Goal: Transaction & Acquisition: Download file/media

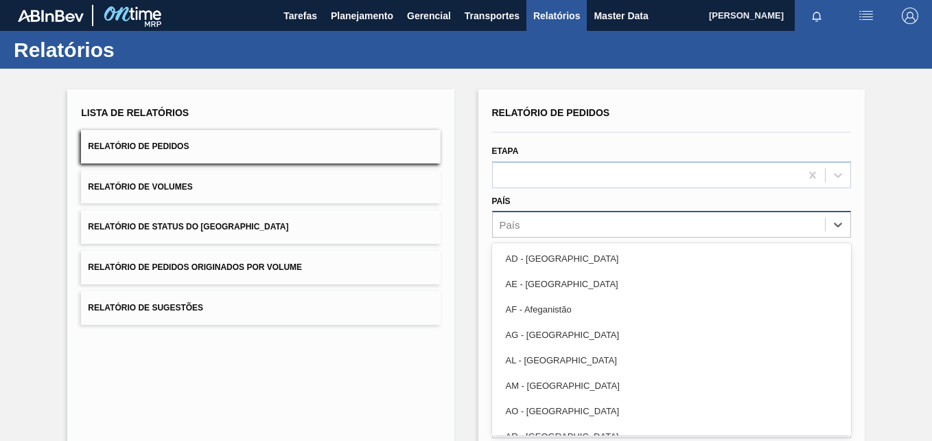
click at [556, 229] on div "Relatório de Pedidos Etapa País option AD - [GEOGRAPHIC_DATA] focused, 1 of 101…" at bounding box center [671, 328] width 359 height 450
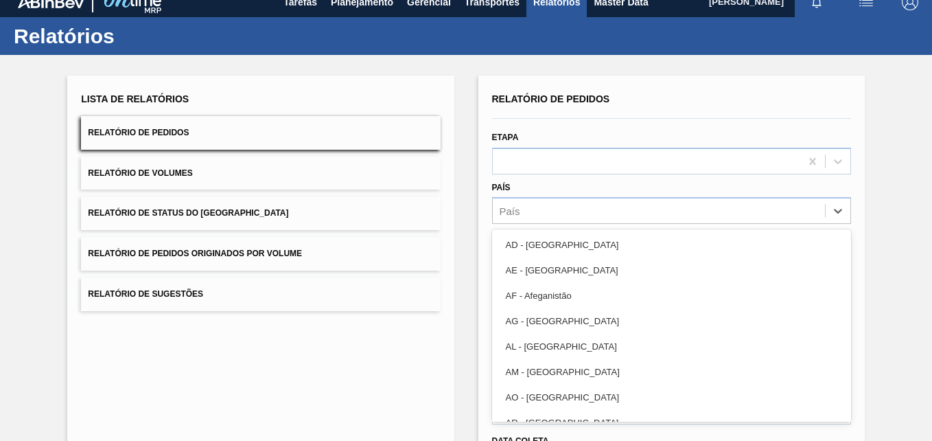
click at [455, 199] on div "Lista de Relatórios Relatório de Pedidos Relatório de Volumes Relatório de Stat…" at bounding box center [466, 338] width 932 height 567
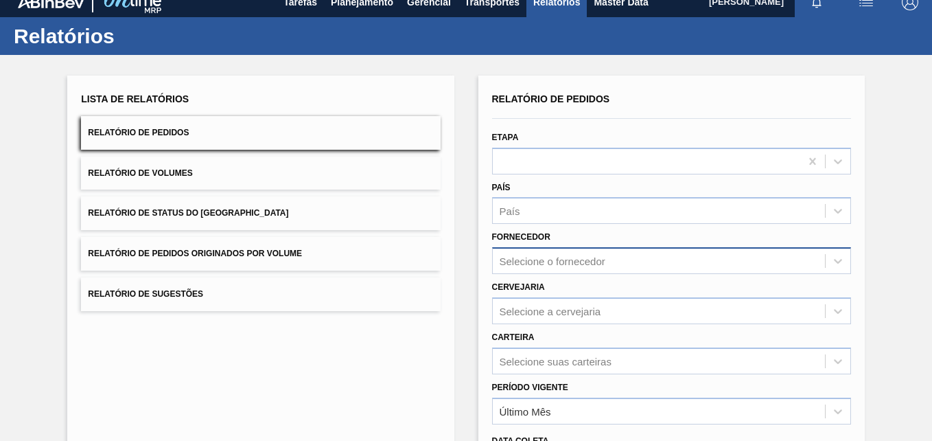
click at [525, 259] on div "Selecione o fornecedor" at bounding box center [671, 260] width 359 height 27
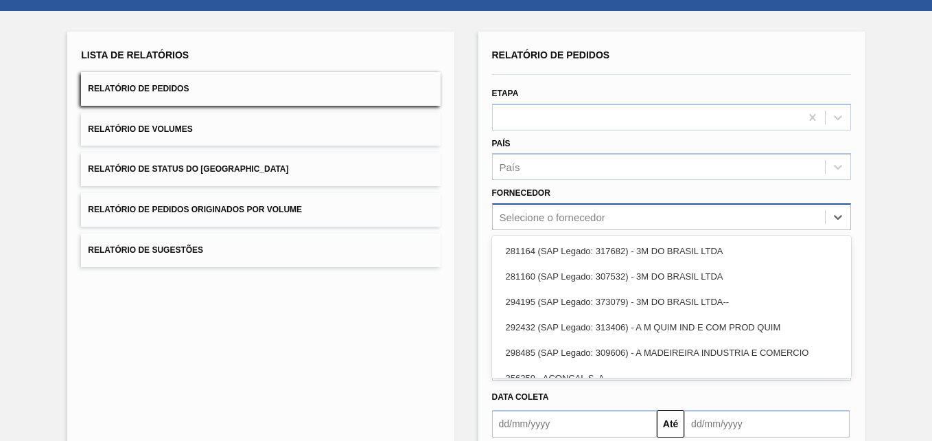
scroll to position [64, 0]
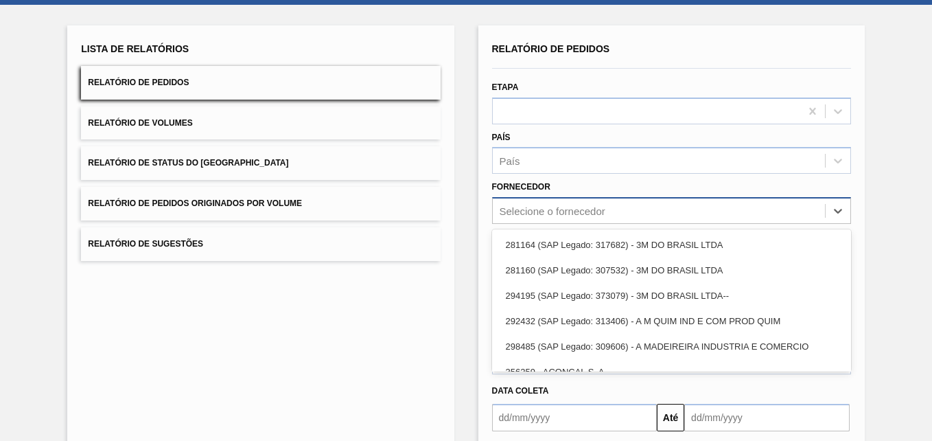
paste input "327858"
type input "327858"
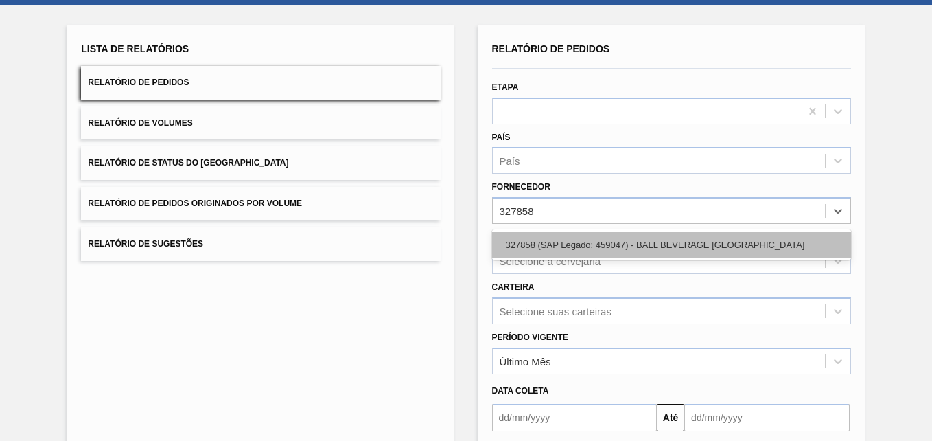
click at [550, 244] on div "327858 (SAP Legado: 459047) - BALL BEVERAGE [GEOGRAPHIC_DATA]" at bounding box center [671, 244] width 359 height 25
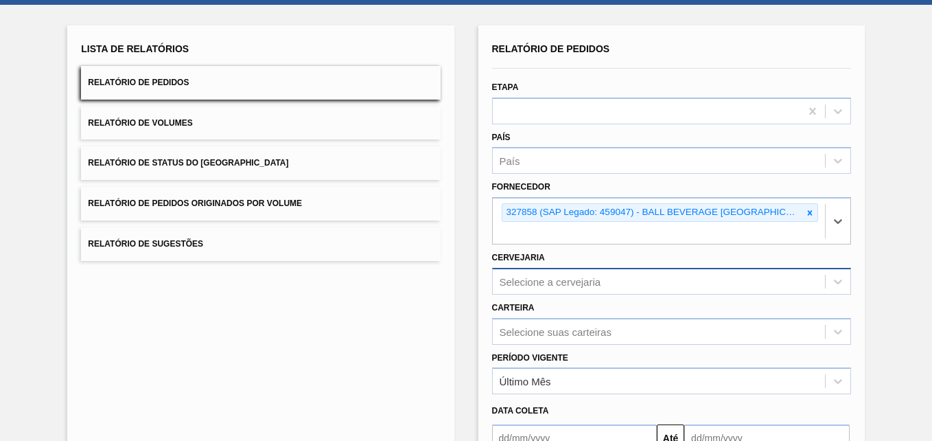
click at [528, 278] on div "Selecione a cervejaria" at bounding box center [671, 281] width 359 height 27
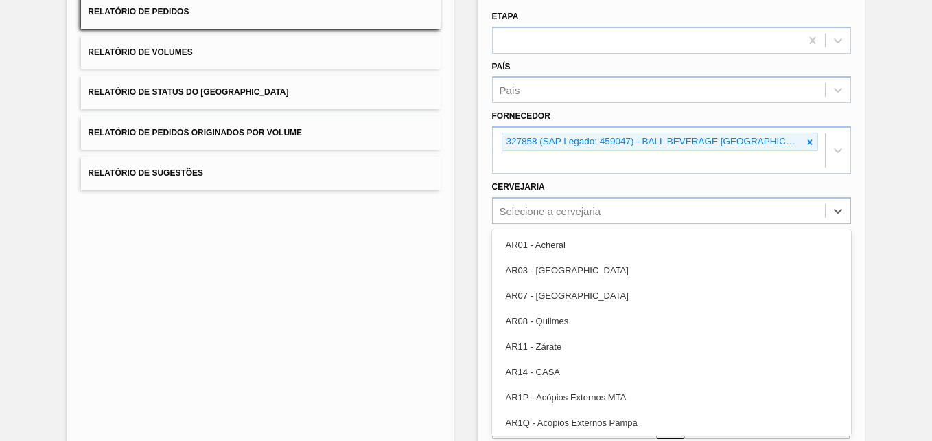
paste input "BR27"
type input "BR27"
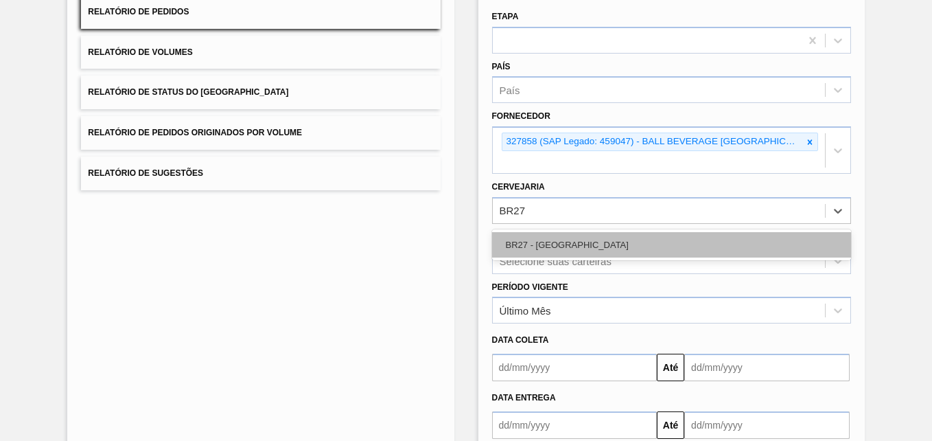
click at [544, 248] on div "BR27 - [GEOGRAPHIC_DATA]" at bounding box center [671, 244] width 359 height 25
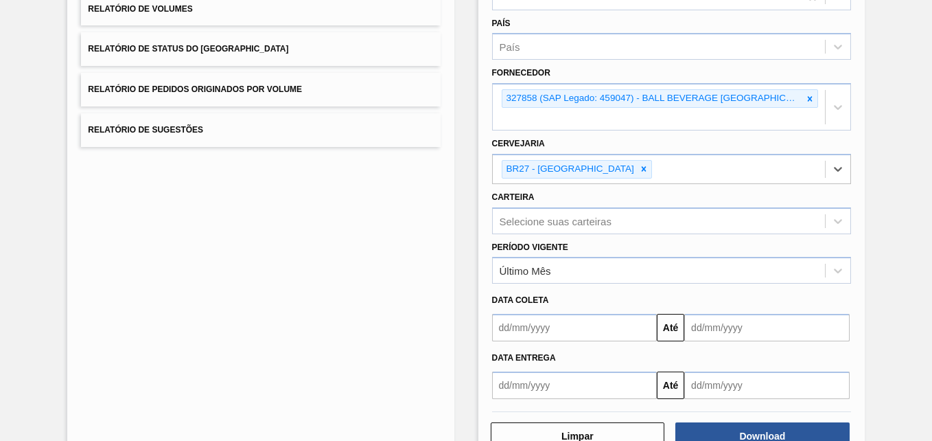
scroll to position [219, 0]
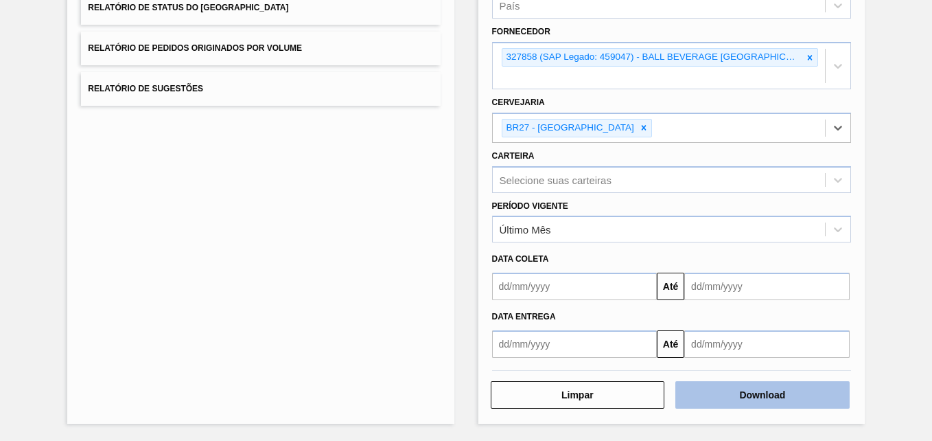
click at [726, 395] on button "Download" at bounding box center [762, 394] width 174 height 27
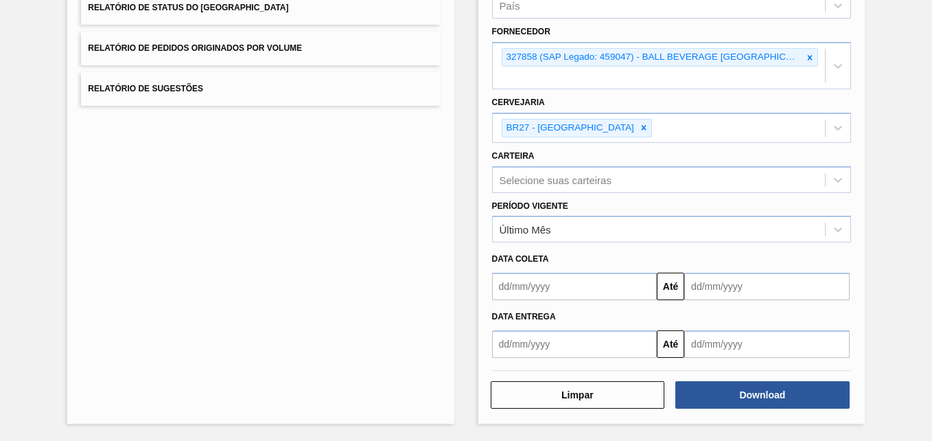
drag, startPoint x: 912, startPoint y: 143, endPoint x: 901, endPoint y: 150, distance: 13.0
click at [912, 143] on div "Lista de Relatórios Relatório de Pedidos Relatório de Volumes Relatório de Stat…" at bounding box center [466, 145] width 932 height 591
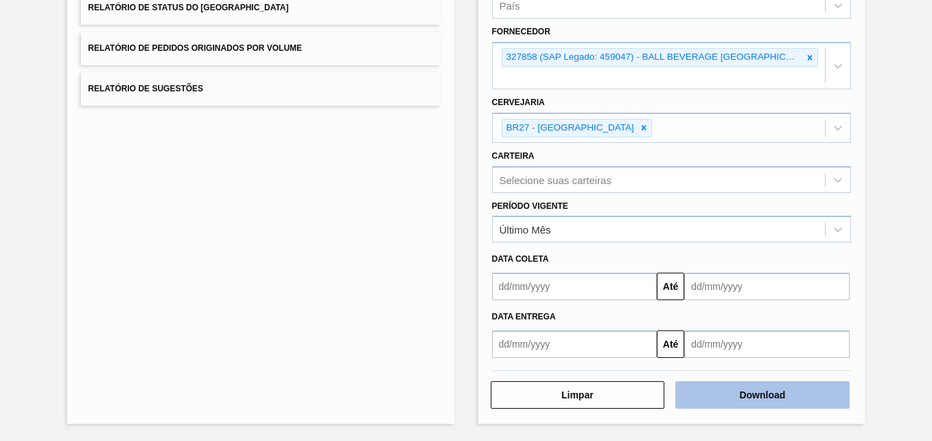
click at [746, 391] on button "Download" at bounding box center [762, 394] width 174 height 27
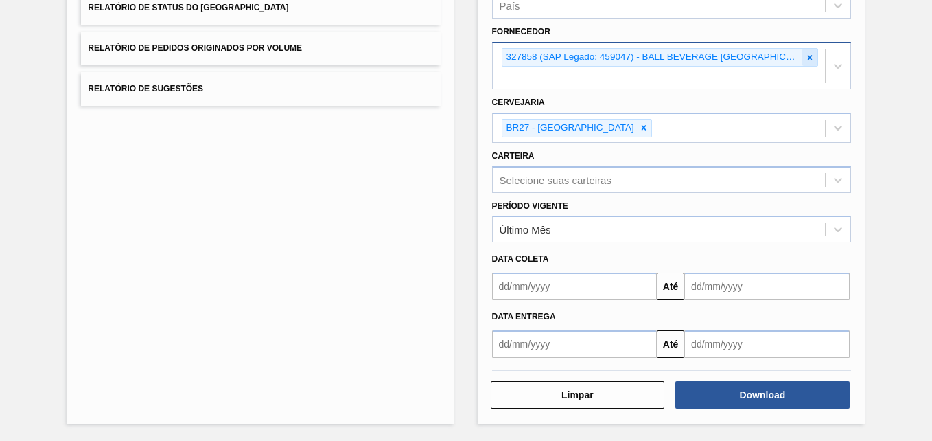
click at [809, 58] on icon at bounding box center [809, 57] width 5 height 5
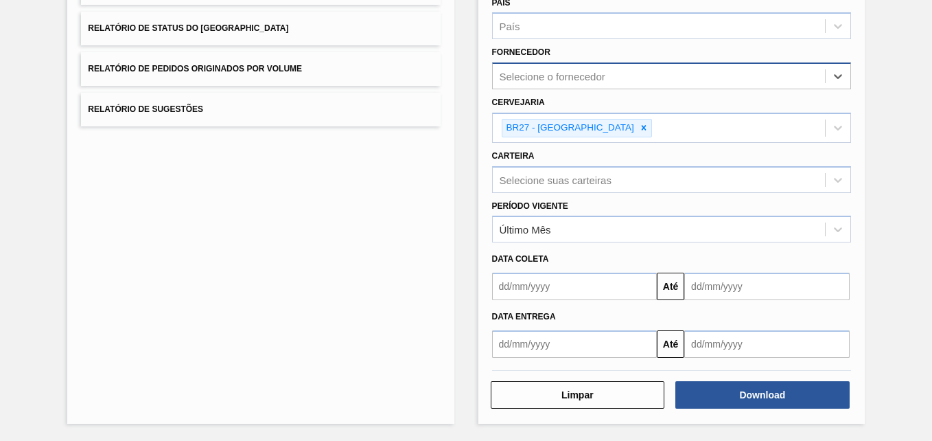
scroll to position [198, 0]
paste input "280235"
type input "280235"
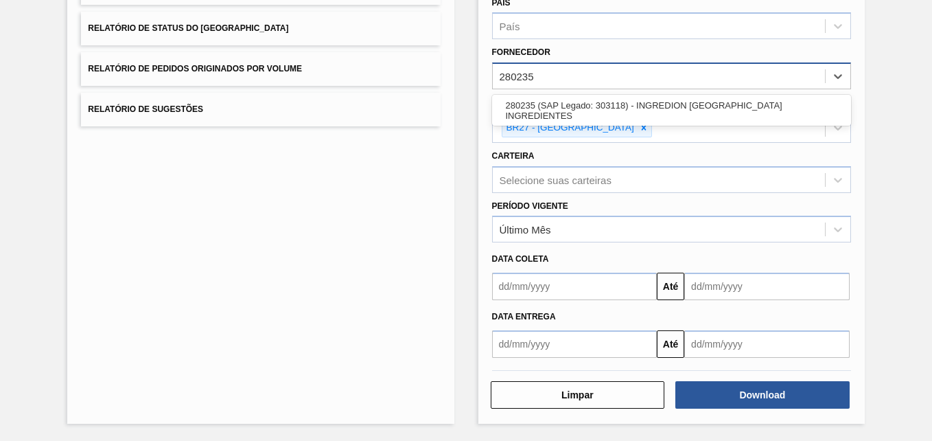
click at [575, 102] on div "280235 (SAP Legado: 303118) - INGREDION [GEOGRAPHIC_DATA] INGREDIENTES" at bounding box center [671, 109] width 359 height 25
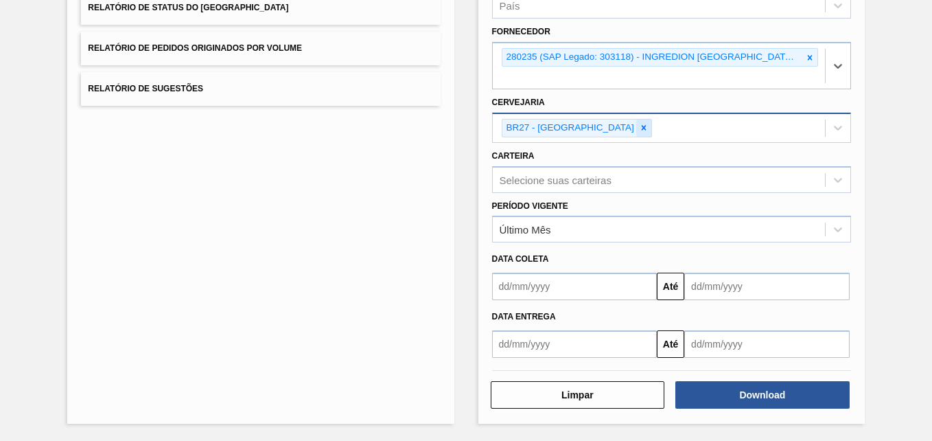
click at [639, 130] on icon at bounding box center [644, 128] width 10 height 10
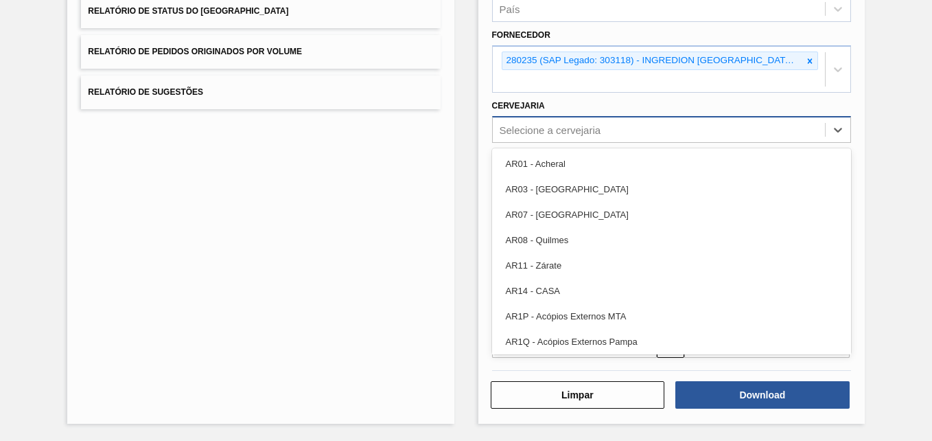
click at [596, 129] on div "Selecione a cervejaria" at bounding box center [551, 130] width 102 height 12
paste input "BR04"
type input "BR04"
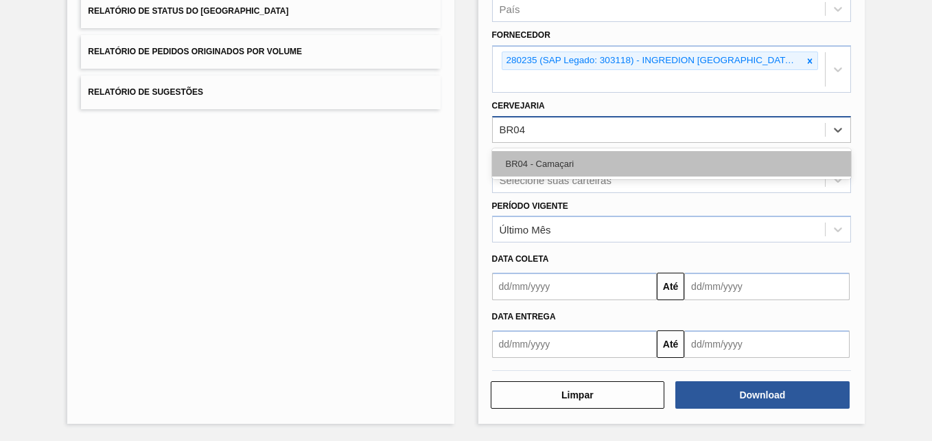
click at [568, 169] on div "BR04 - Camaçari" at bounding box center [671, 163] width 359 height 25
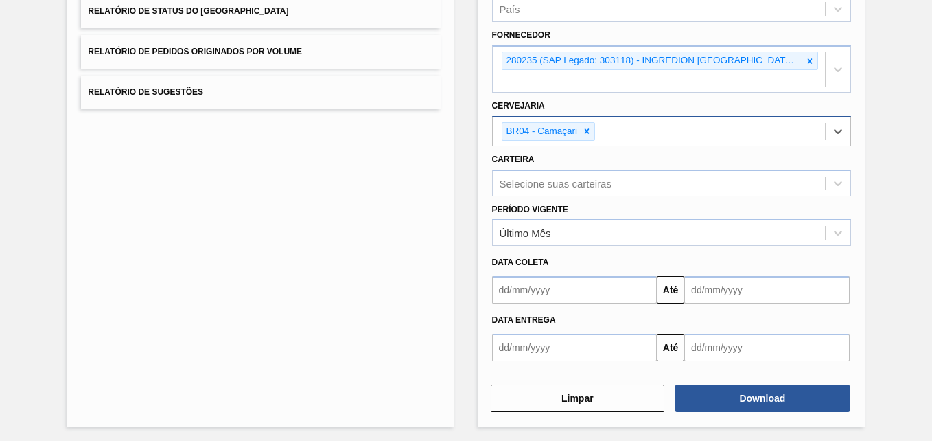
scroll to position [219, 0]
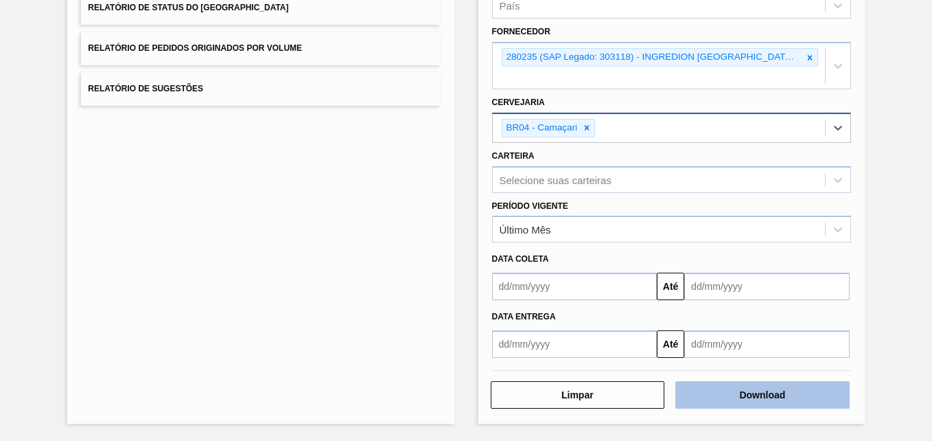
click at [705, 386] on button "Download" at bounding box center [762, 394] width 174 height 27
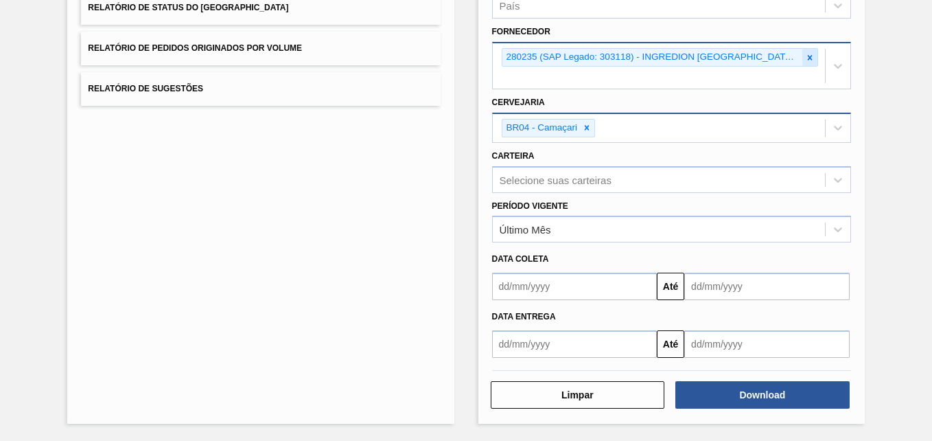
click at [809, 56] on icon at bounding box center [809, 57] width 5 height 5
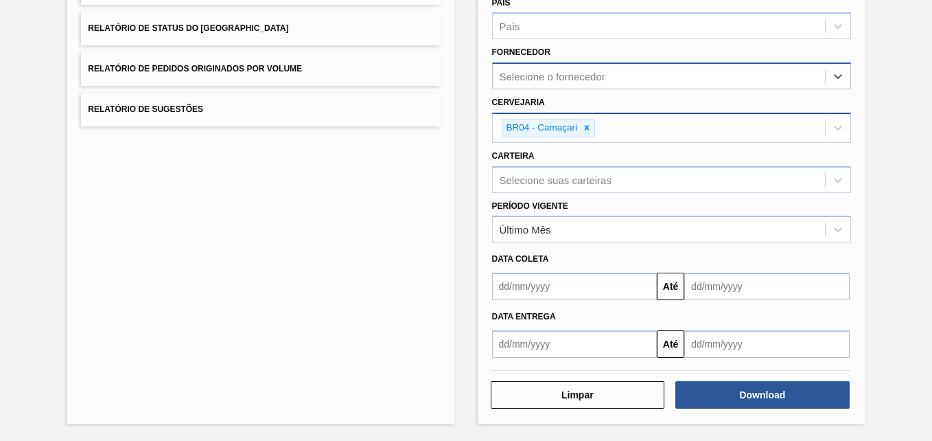
paste input "280304"
type input "280304"
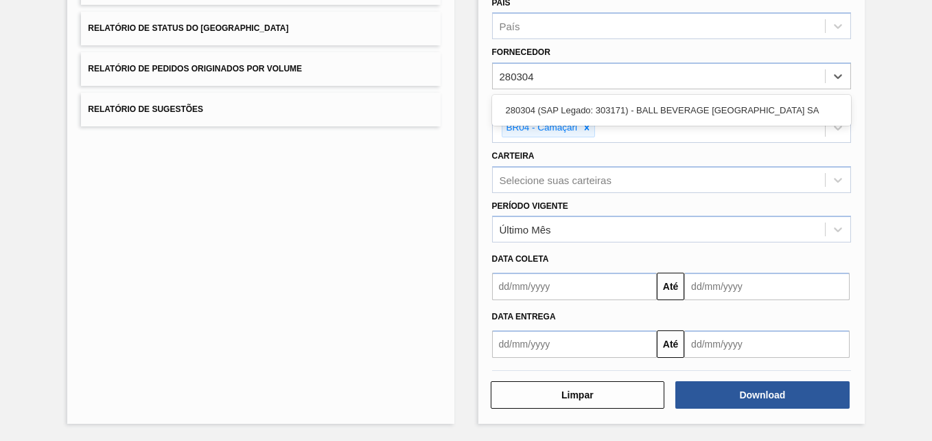
click at [573, 113] on div "280304 (SAP Legado: 303171) - BALL BEVERAGE [GEOGRAPHIC_DATA] SA" at bounding box center [671, 109] width 359 height 25
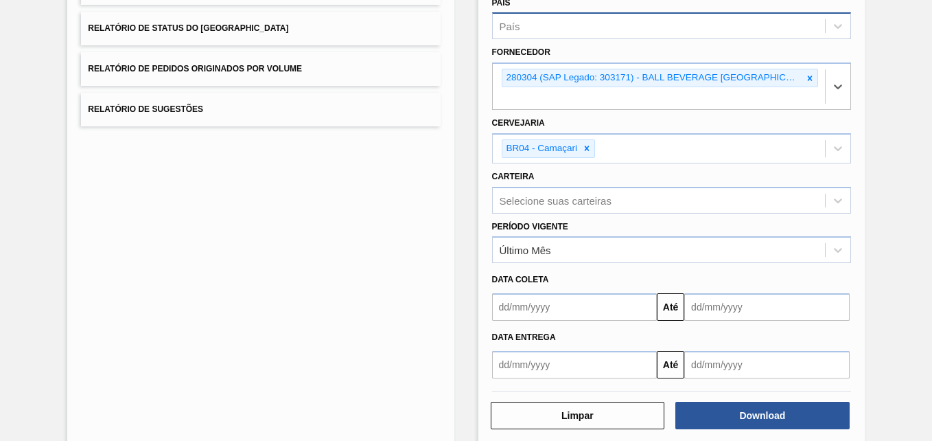
scroll to position [219, 0]
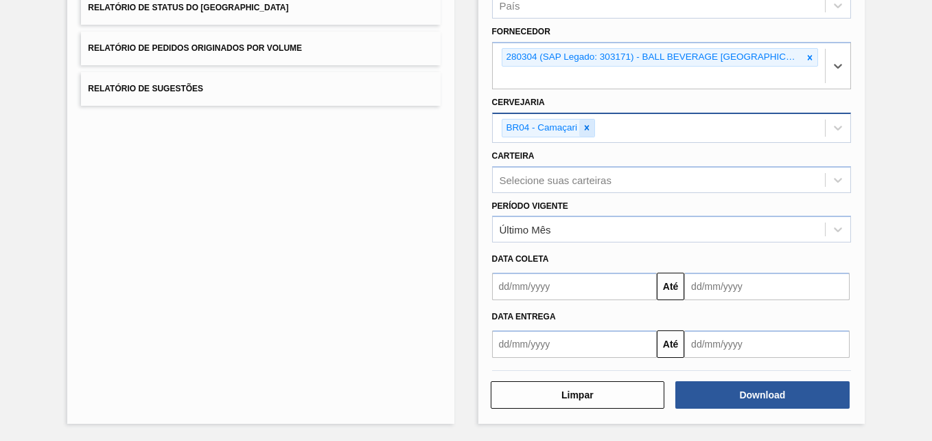
click at [585, 125] on icon at bounding box center [587, 128] width 10 height 10
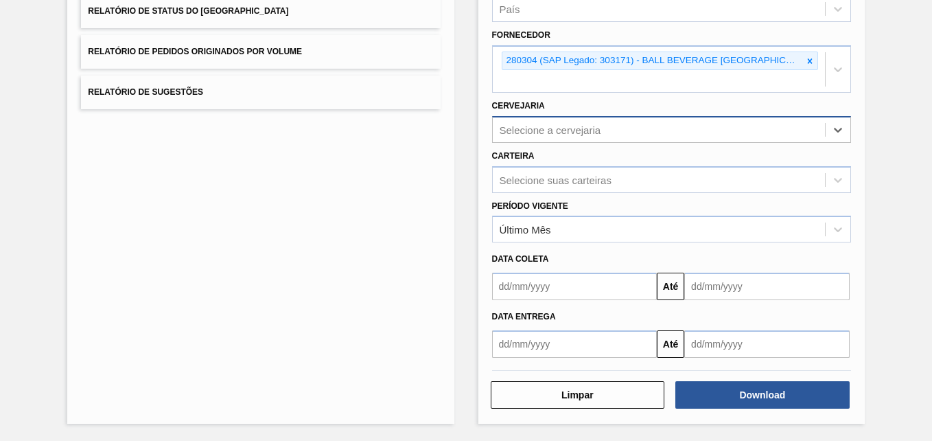
click at [585, 125] on div "Selecione a cervejaria" at bounding box center [551, 130] width 102 height 12
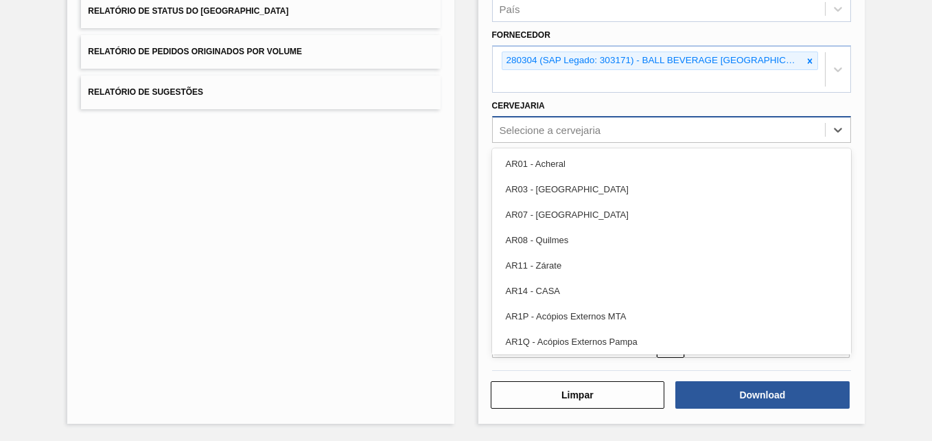
paste input "BR27"
type input "BR27"
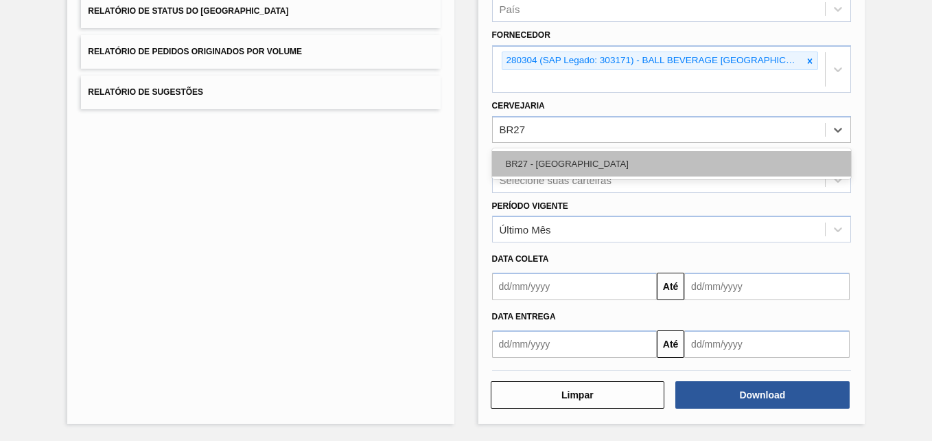
click at [553, 157] on div "BR27 - [GEOGRAPHIC_DATA]" at bounding box center [671, 163] width 359 height 25
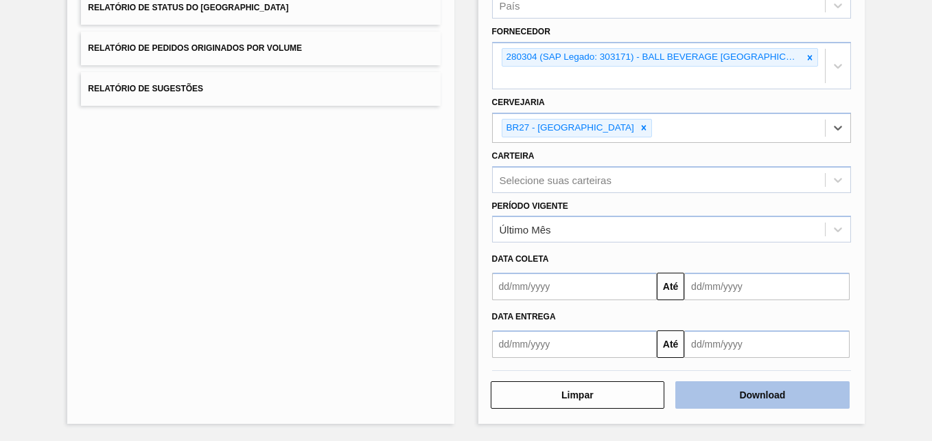
click at [721, 395] on button "Download" at bounding box center [762, 394] width 174 height 27
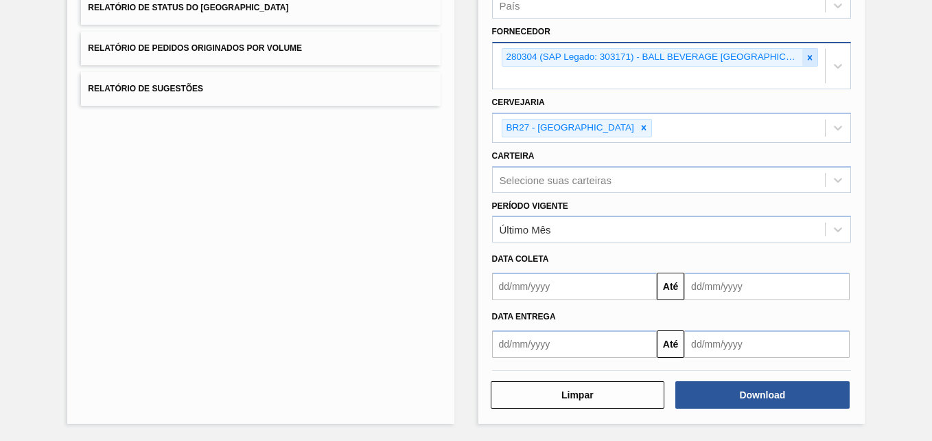
click at [802, 56] on div at bounding box center [809, 57] width 15 height 17
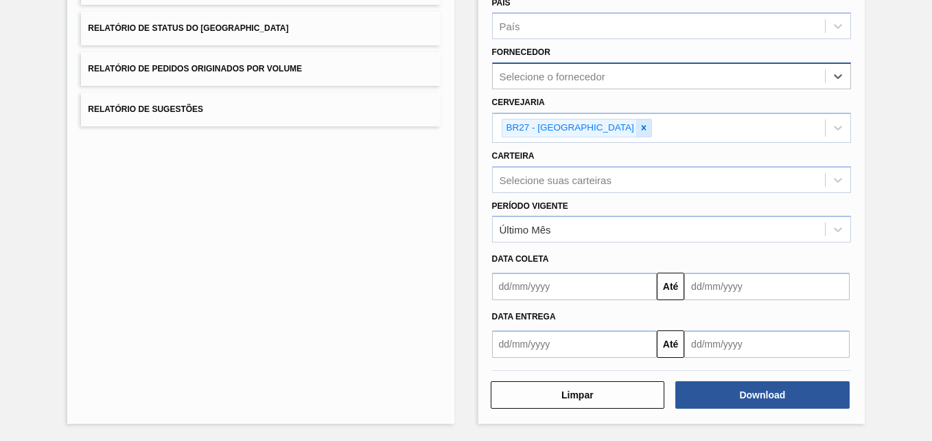
click at [639, 124] on icon at bounding box center [644, 128] width 10 height 10
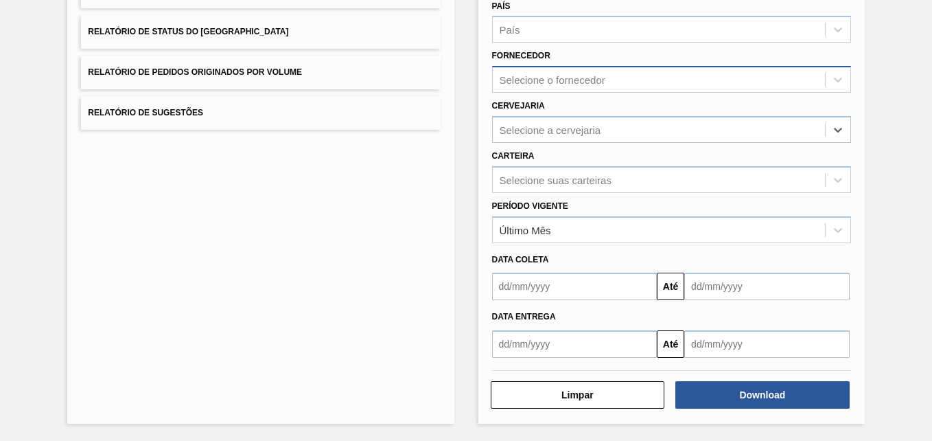
scroll to position [195, 0]
click at [581, 84] on div "Selecione o fornecedor" at bounding box center [553, 80] width 106 height 12
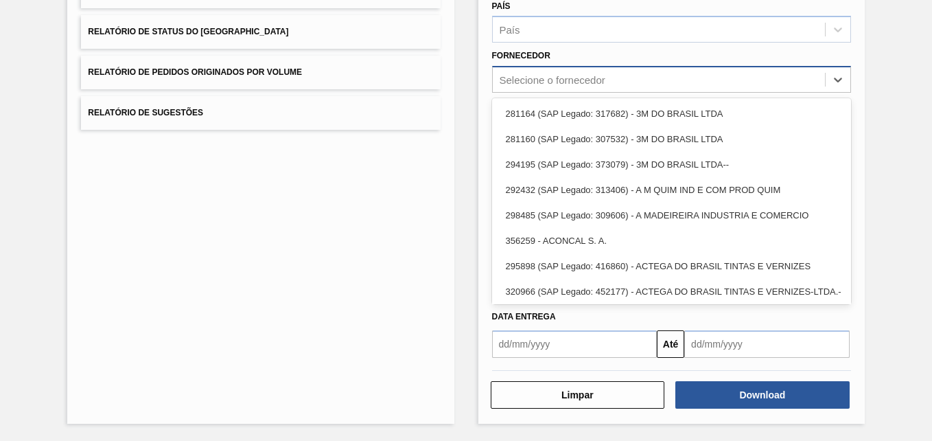
paste input "289877"
type input "289877"
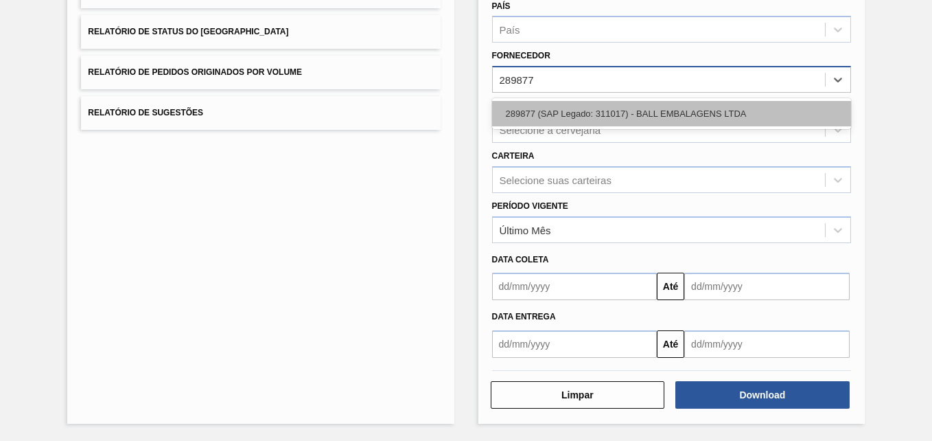
click at [579, 108] on div "289877 (SAP Legado: 311017) - BALL EMBALAGENS LTDA" at bounding box center [671, 113] width 359 height 25
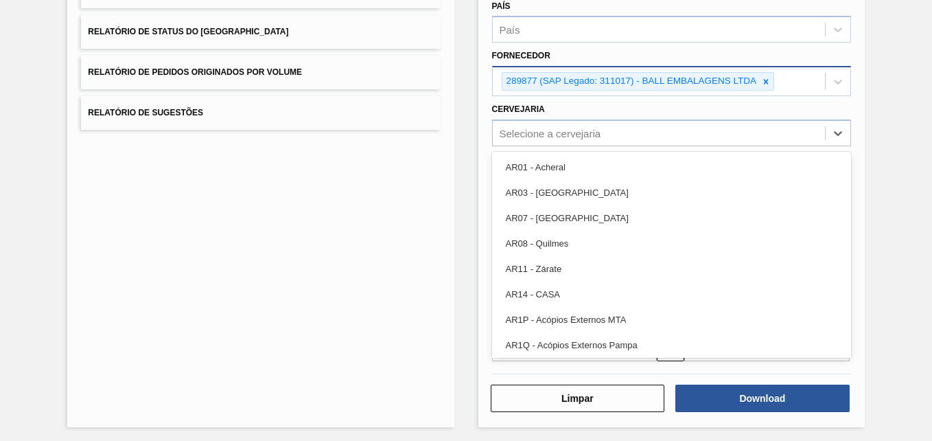
click at [540, 137] on div "Selecione a cervejaria" at bounding box center [551, 133] width 102 height 12
paste input "BR12"
type input "BR12"
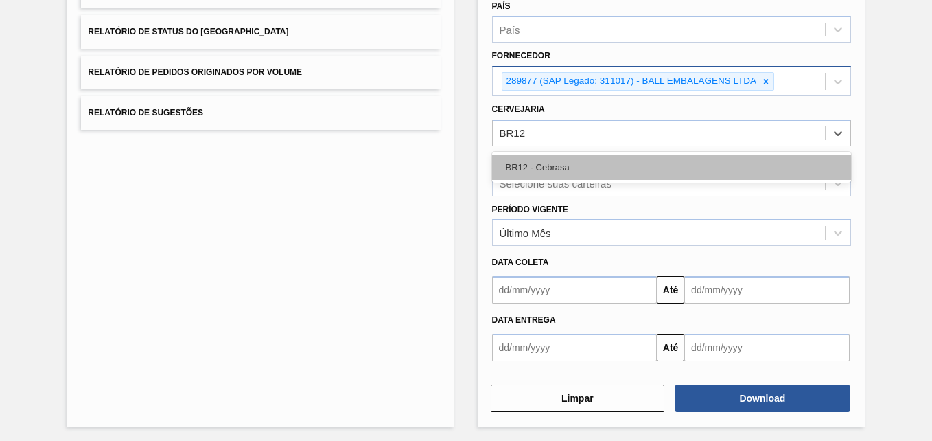
click at [559, 164] on div "BR12 - Cebrasa" at bounding box center [671, 166] width 359 height 25
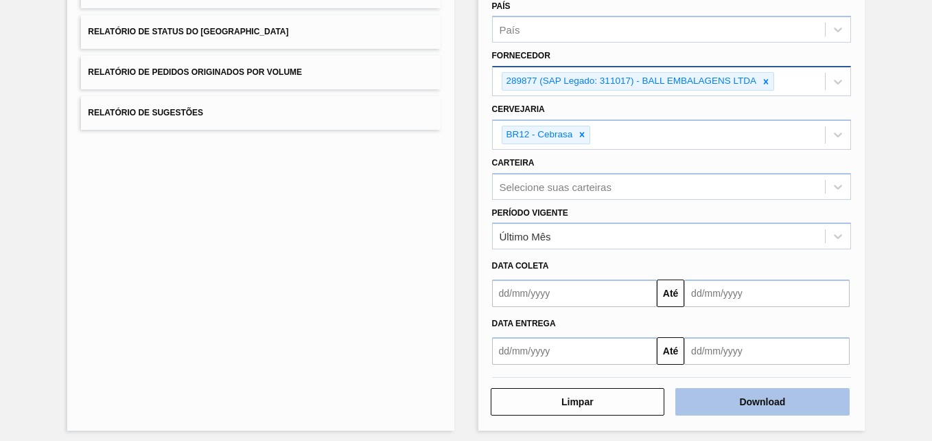
click at [772, 397] on button "Download" at bounding box center [762, 401] width 174 height 27
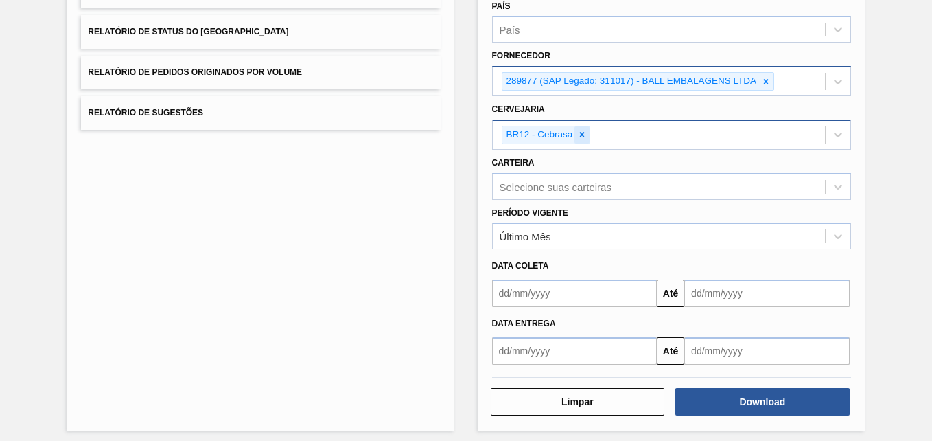
click at [580, 133] on icon at bounding box center [582, 134] width 5 height 5
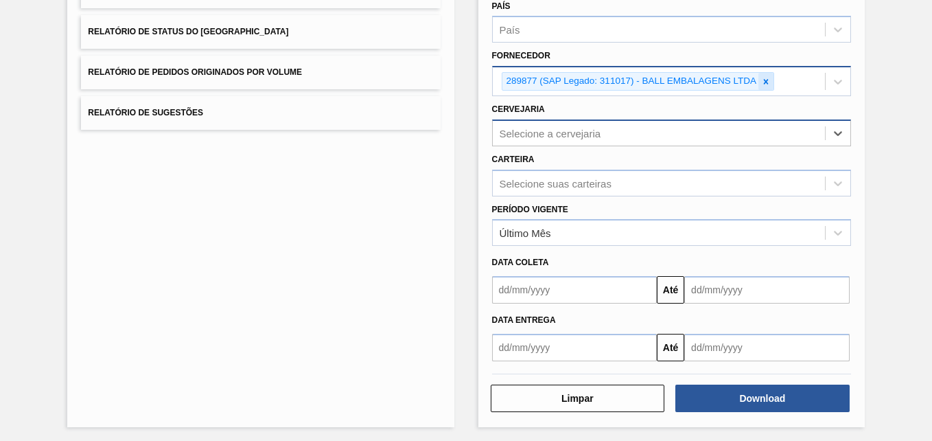
click at [766, 81] on icon at bounding box center [766, 82] width 10 height 10
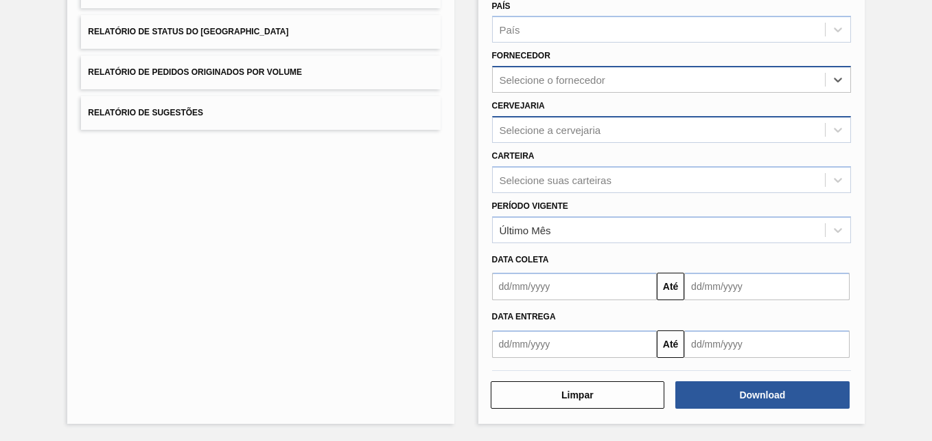
paste input "290317"
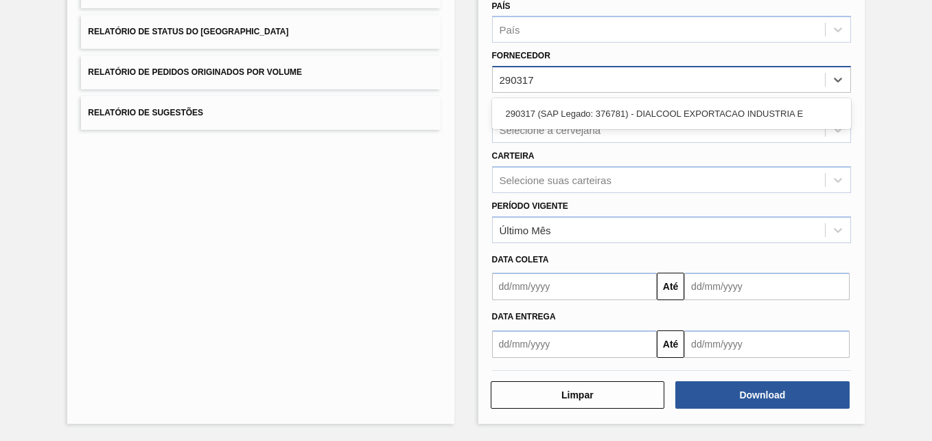
type input "290317"
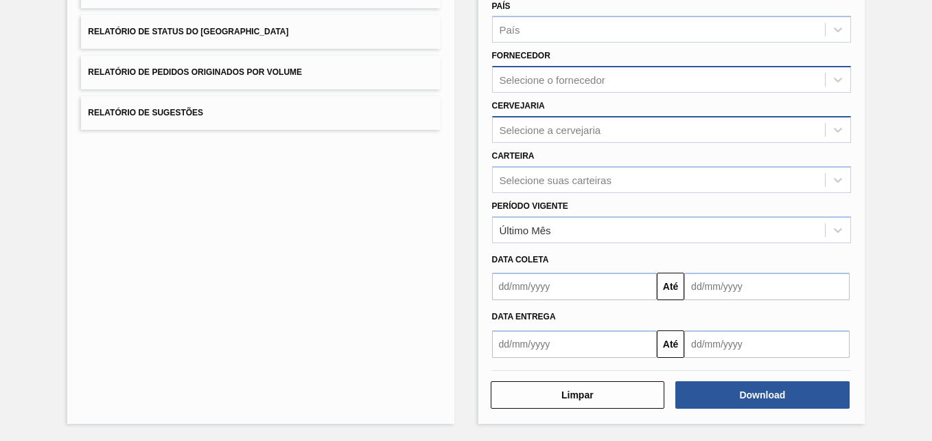
click at [573, 74] on div "Selecione o fornecedor" at bounding box center [553, 80] width 106 height 12
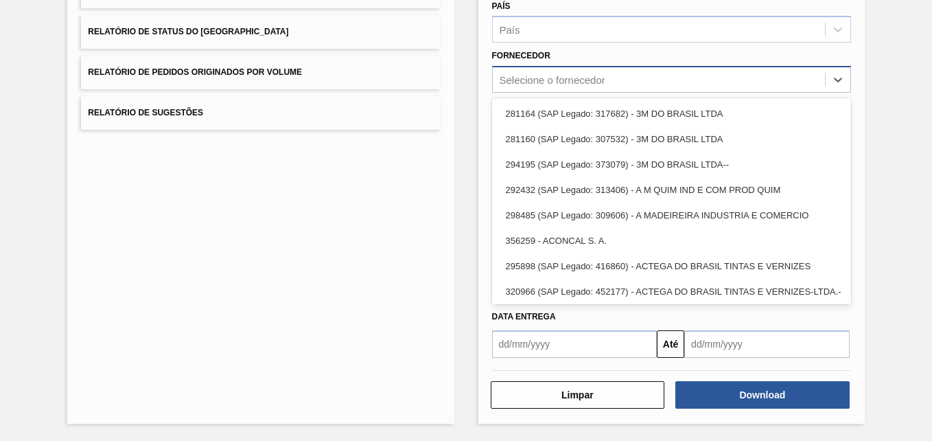
paste input "290317"
type input "290317"
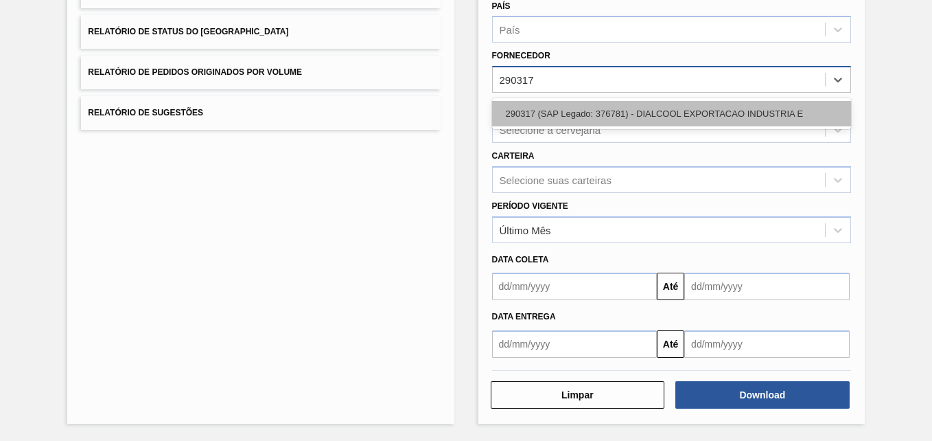
click at [557, 111] on div "290317 (SAP Legado: 376781) - DIALCOOL EXPORTACAO INDUSTRIA E" at bounding box center [671, 113] width 359 height 25
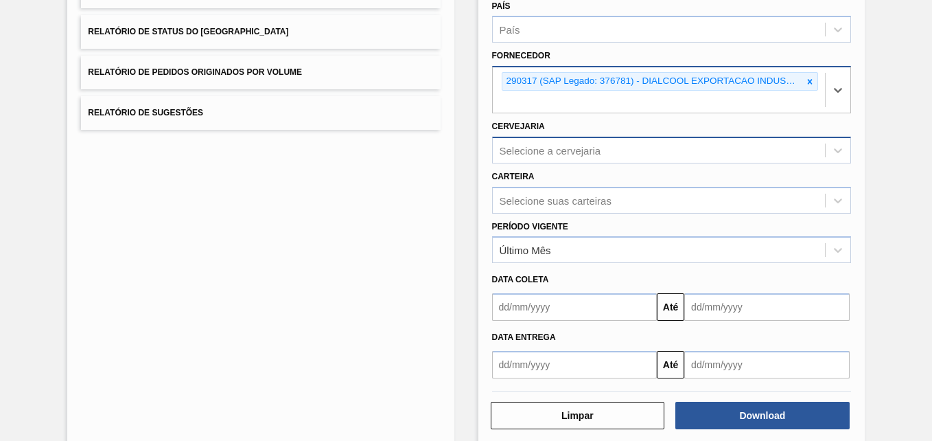
click at [563, 148] on div "Selecione a cervejaria" at bounding box center [551, 150] width 102 height 12
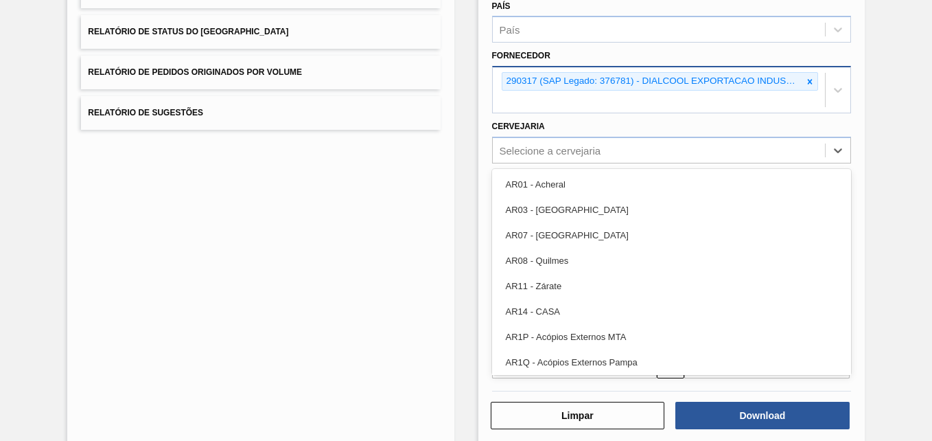
paste input "BR16"
type input "BR16"
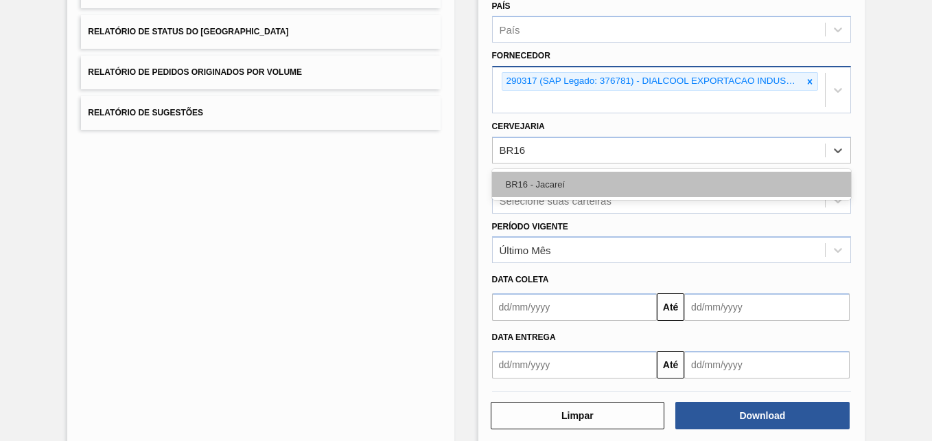
click at [561, 183] on div "BR16 - Jacareí" at bounding box center [671, 184] width 359 height 25
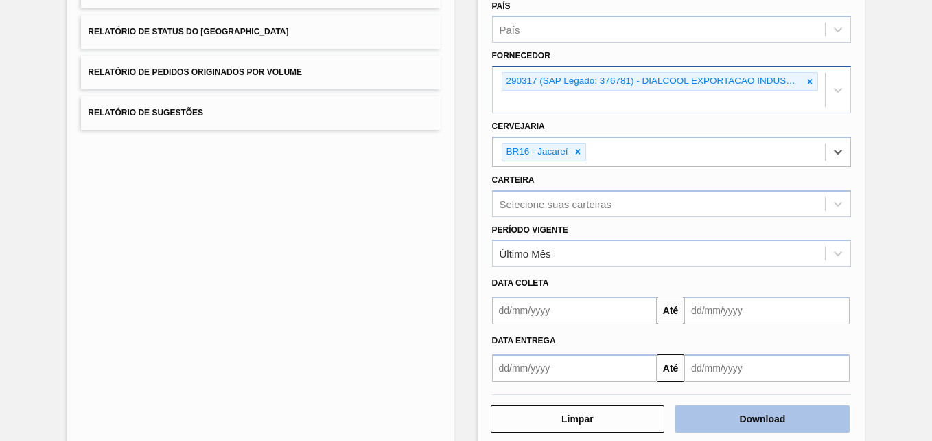
click at [714, 421] on button "Download" at bounding box center [762, 418] width 174 height 27
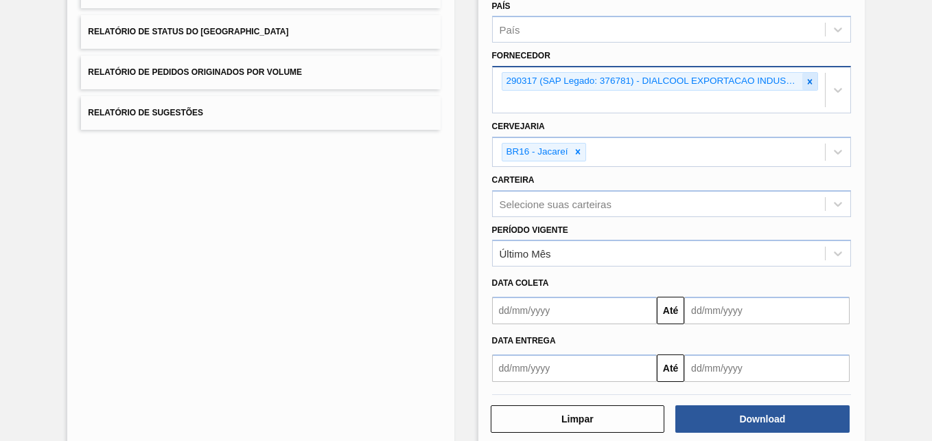
click at [807, 81] on icon at bounding box center [810, 82] width 10 height 10
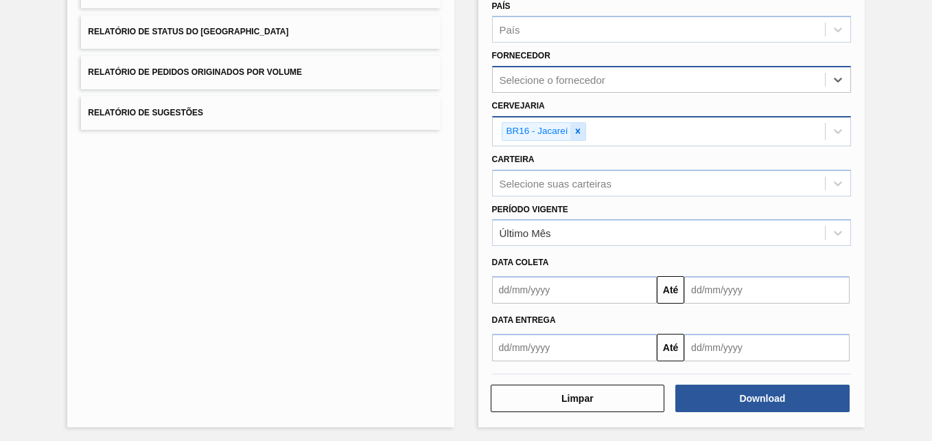
click at [575, 132] on icon at bounding box center [578, 131] width 10 height 10
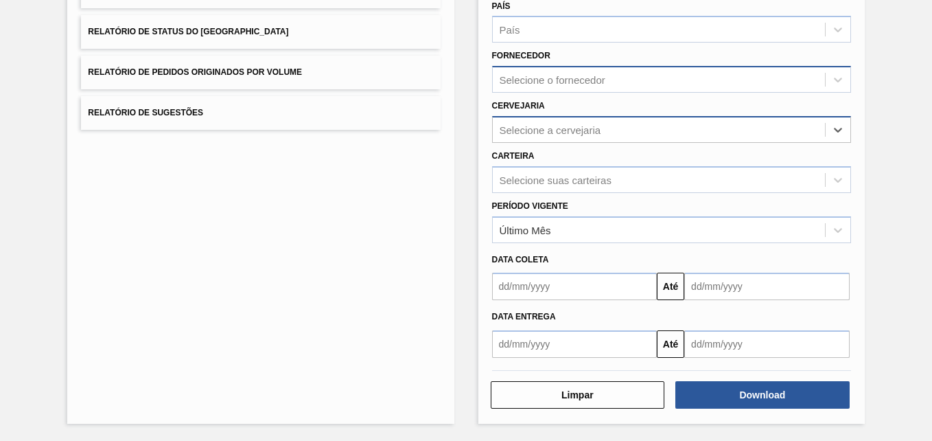
click at [540, 80] on div "Selecione o fornecedor" at bounding box center [553, 80] width 106 height 12
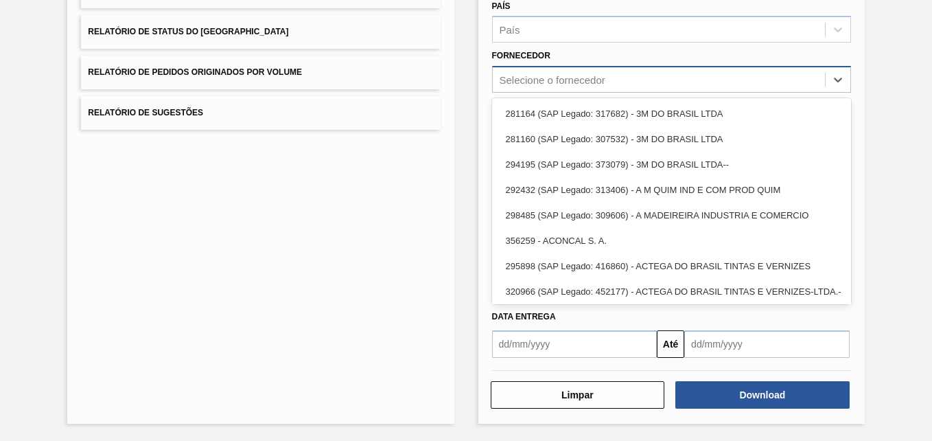
paste input "327858"
type input "327858"
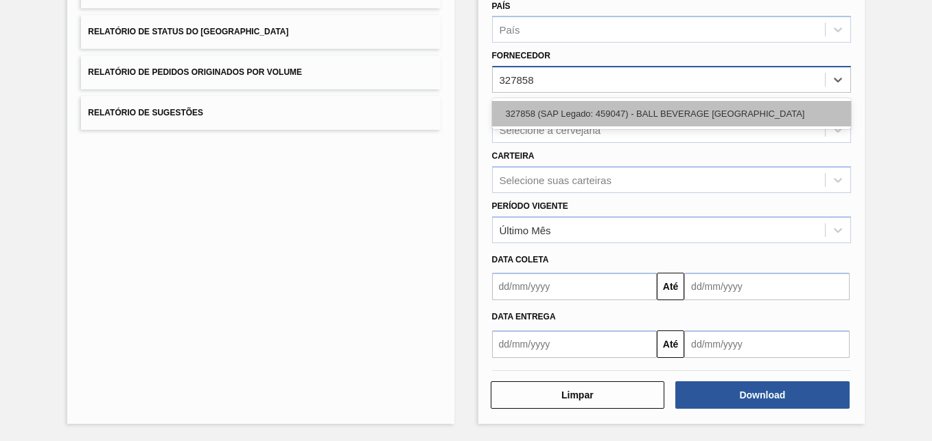
click at [551, 116] on div "327858 (SAP Legado: 459047) - BALL BEVERAGE [GEOGRAPHIC_DATA]" at bounding box center [671, 113] width 359 height 25
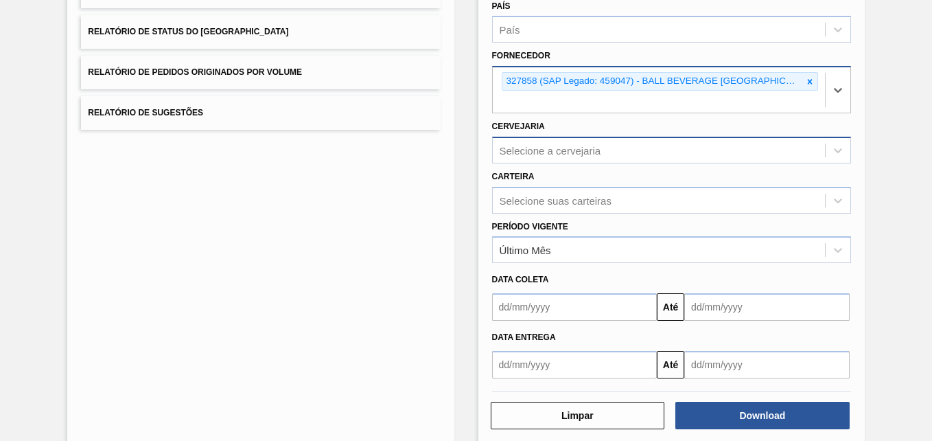
click at [544, 148] on div "Selecione a cervejaria" at bounding box center [551, 150] width 102 height 12
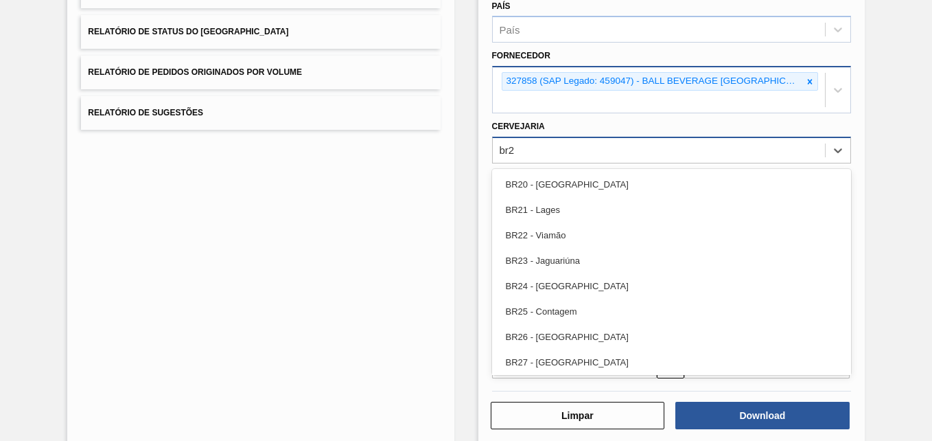
type input "br27"
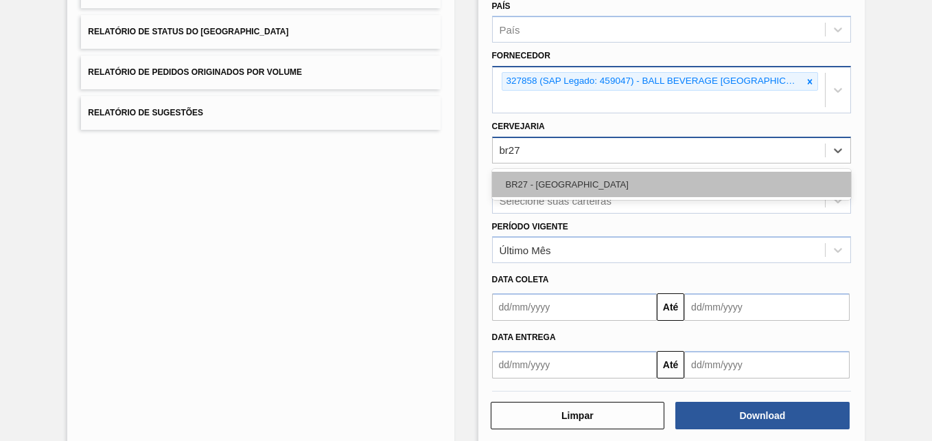
click at [564, 177] on div "BR27 - [GEOGRAPHIC_DATA]" at bounding box center [671, 184] width 359 height 25
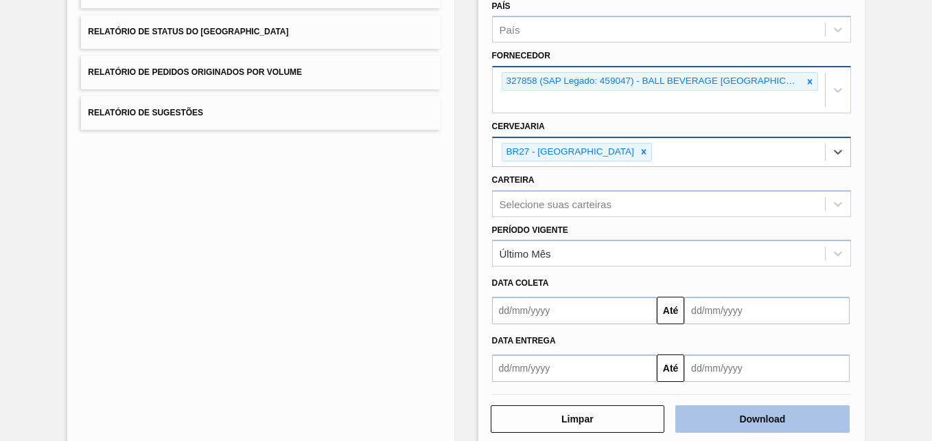
click at [750, 412] on button "Download" at bounding box center [762, 418] width 174 height 27
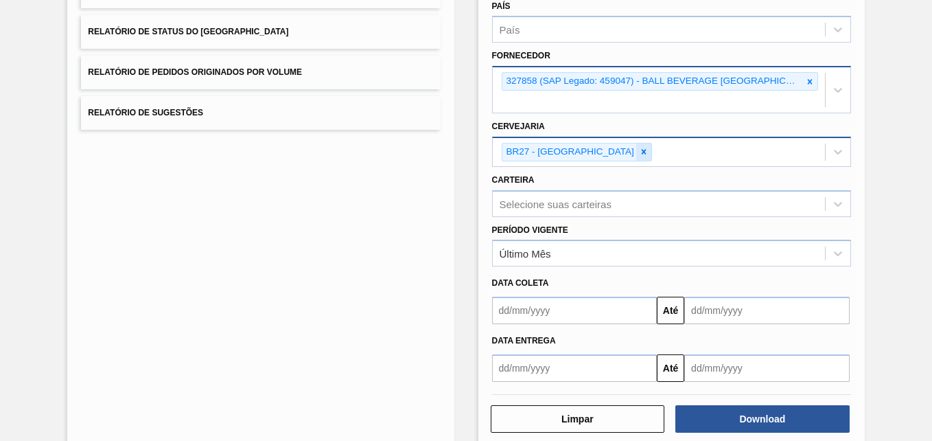
click at [639, 150] on icon at bounding box center [644, 152] width 10 height 10
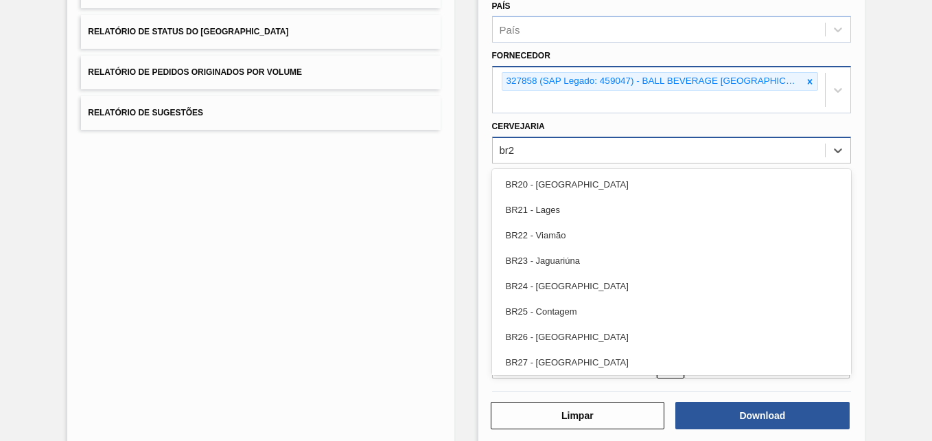
type input "br23"
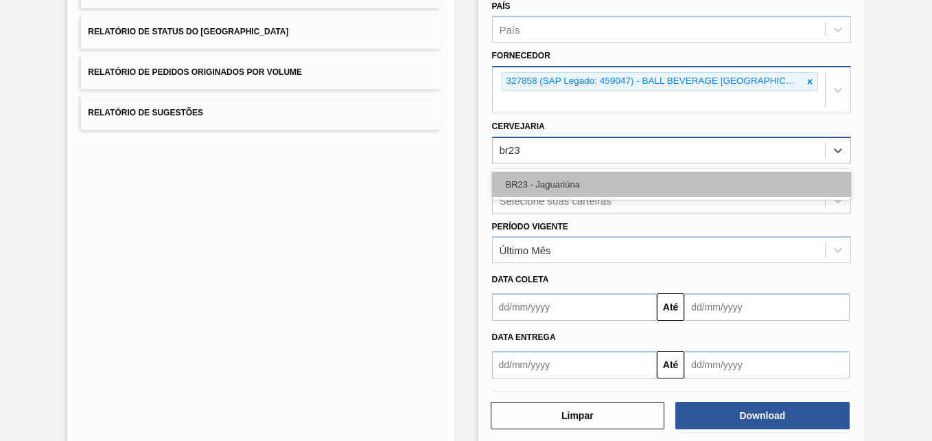
click at [567, 176] on div "BR23 - Jaguariúna" at bounding box center [671, 184] width 359 height 25
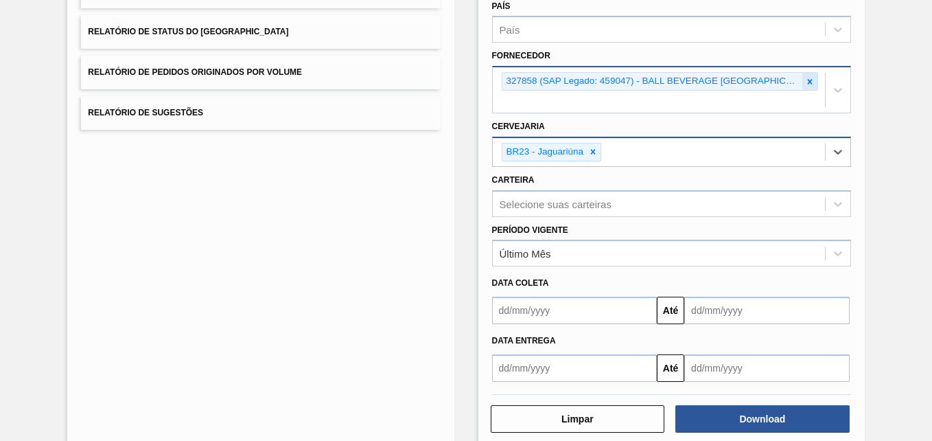
click at [810, 80] on icon at bounding box center [810, 82] width 10 height 10
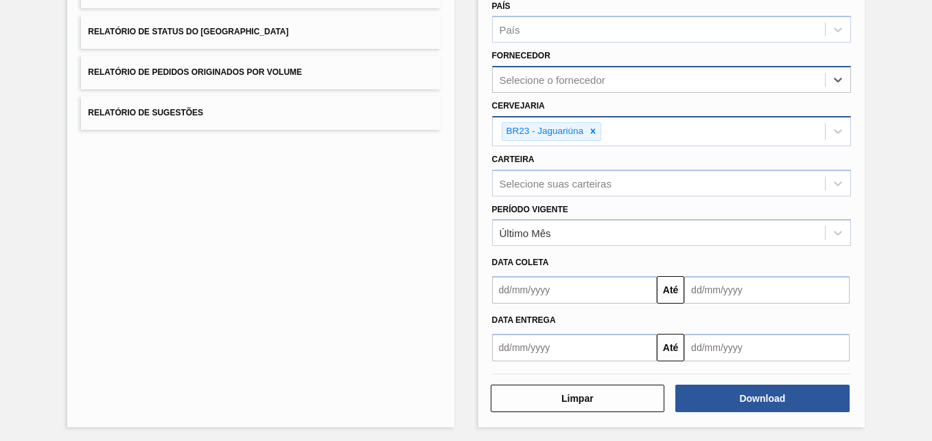
paste input "321816"
type input "321816"
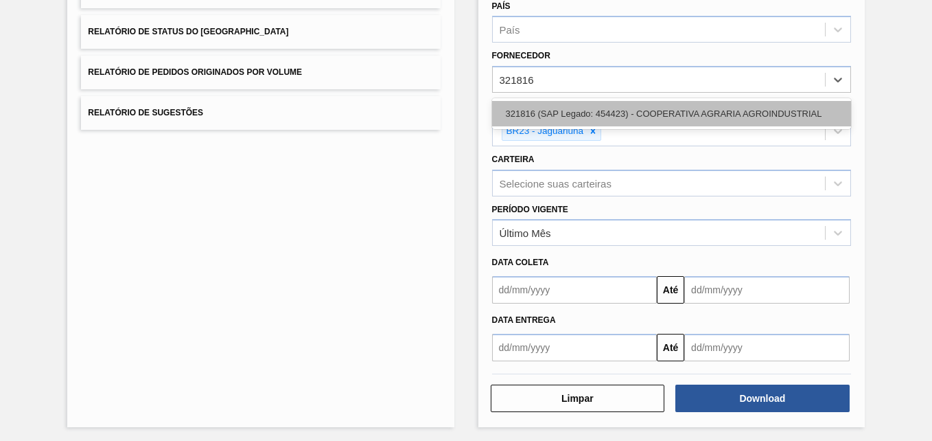
click at [596, 113] on div "321816 (SAP Legado: 454423) - COOPERATIVA AGRARIA AGROINDUSTRIAL" at bounding box center [671, 113] width 359 height 25
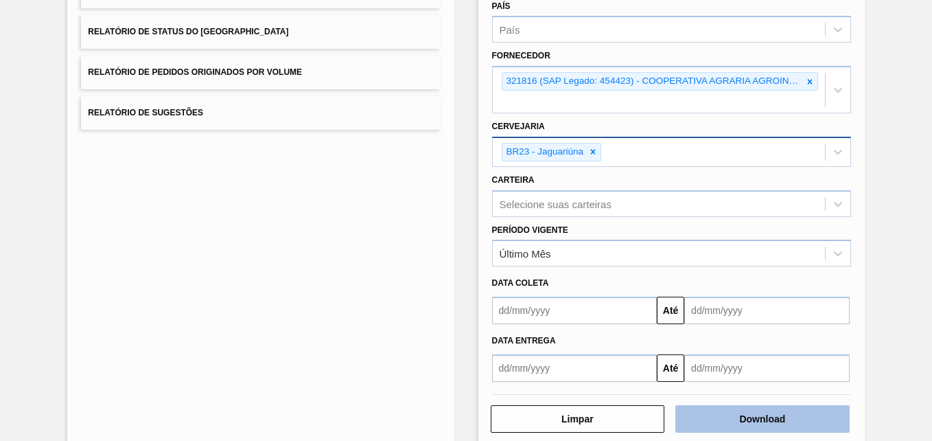
click at [723, 417] on button "Download" at bounding box center [762, 418] width 174 height 27
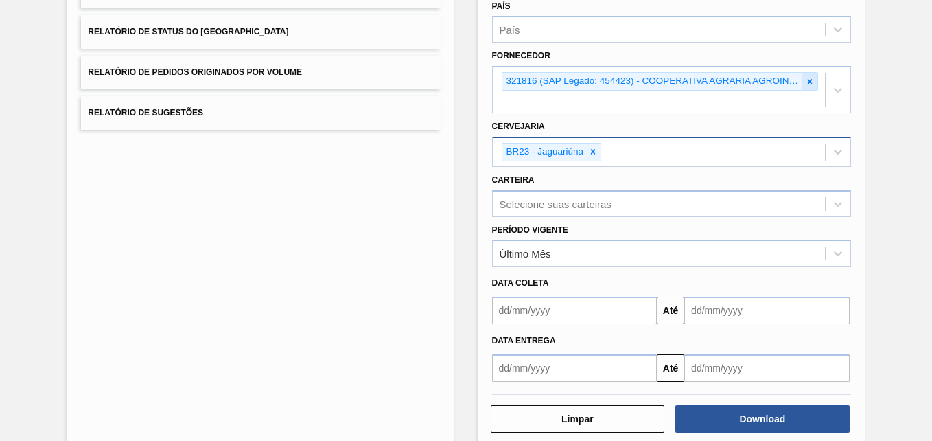
click at [807, 82] on icon at bounding box center [809, 81] width 5 height 5
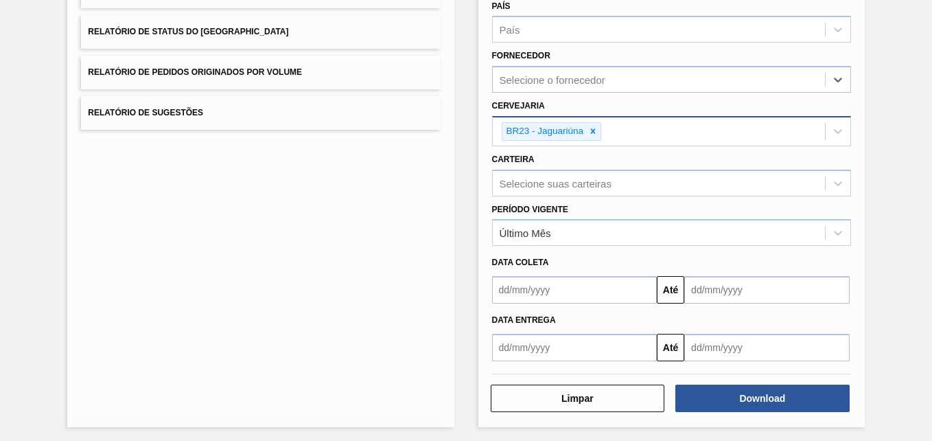
paste input "280389"
type input "280389"
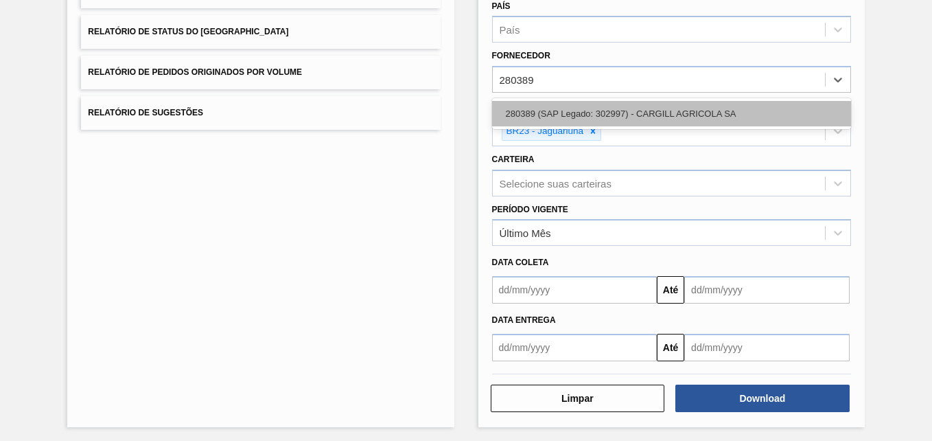
click at [652, 119] on div "280389 (SAP Legado: 302997) - CARGILL AGRICOLA SA" at bounding box center [671, 113] width 359 height 25
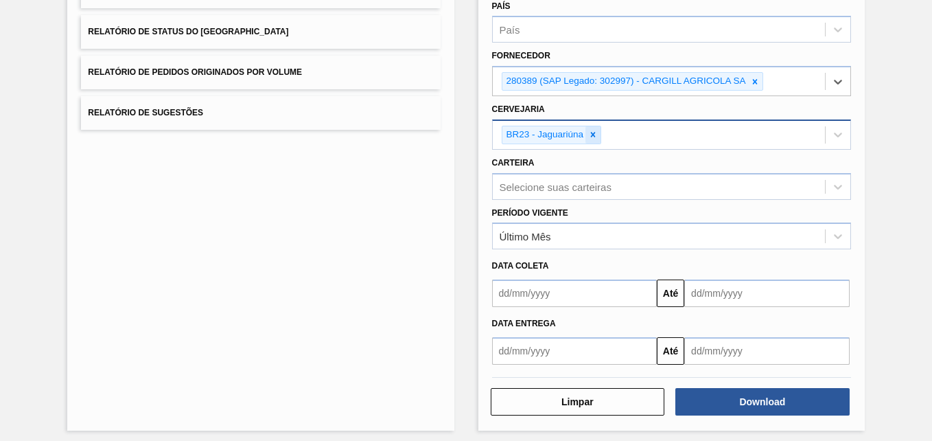
click at [595, 136] on icon at bounding box center [593, 135] width 10 height 10
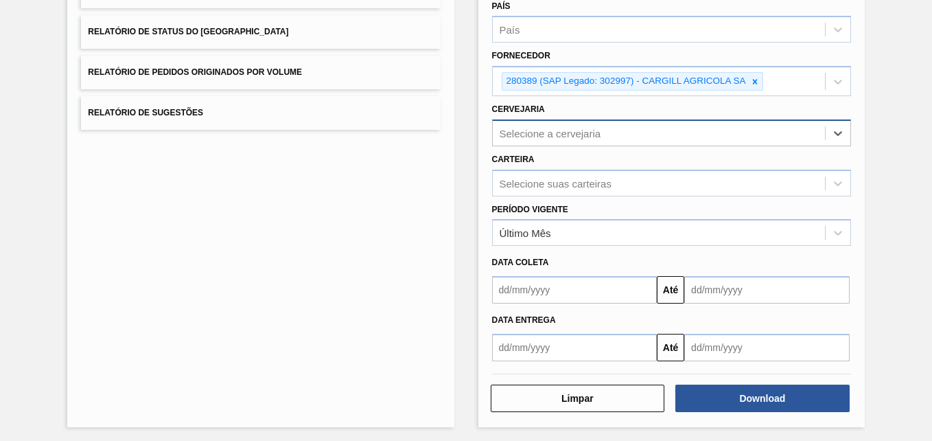
click at [584, 133] on div "Selecione a cervejaria" at bounding box center [551, 133] width 102 height 12
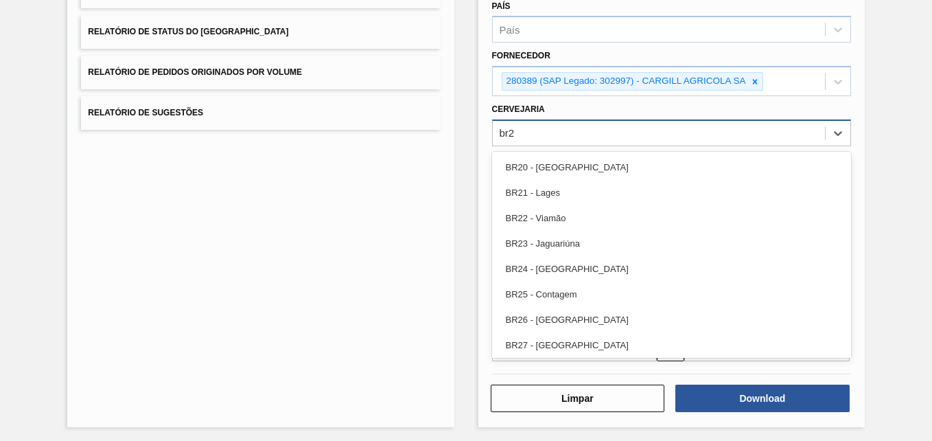
type input "br27"
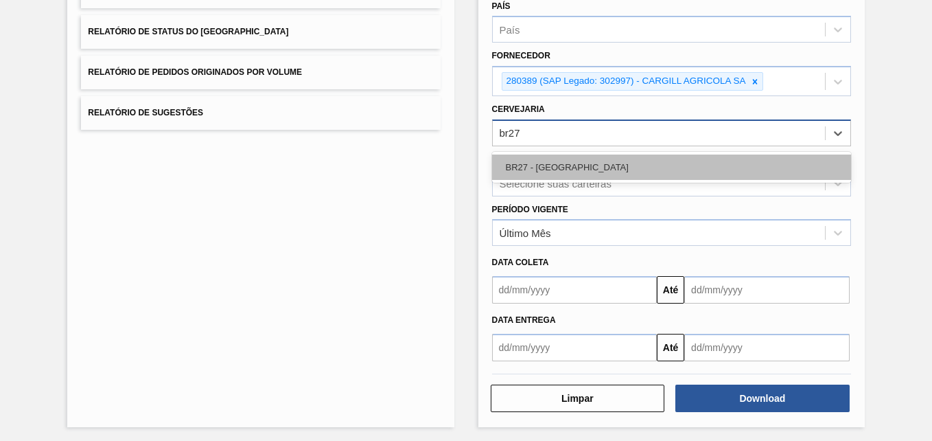
click at [669, 174] on div "BR27 - [GEOGRAPHIC_DATA]" at bounding box center [671, 166] width 359 height 25
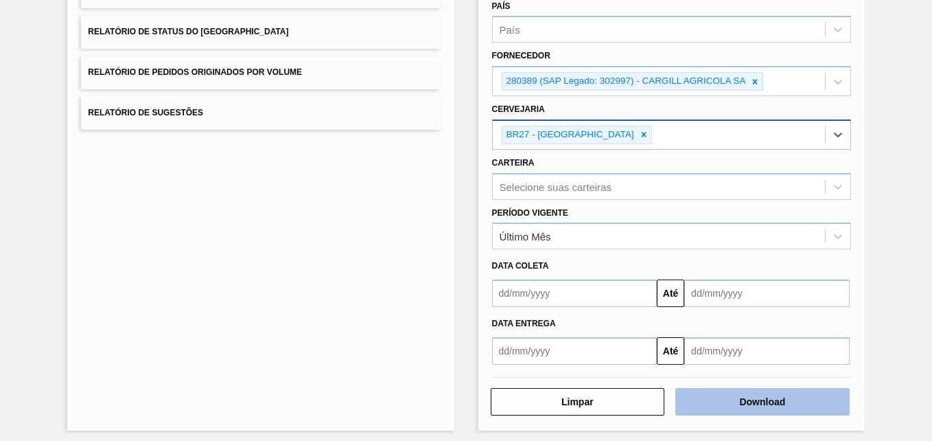
click at [705, 399] on button "Download" at bounding box center [762, 401] width 174 height 27
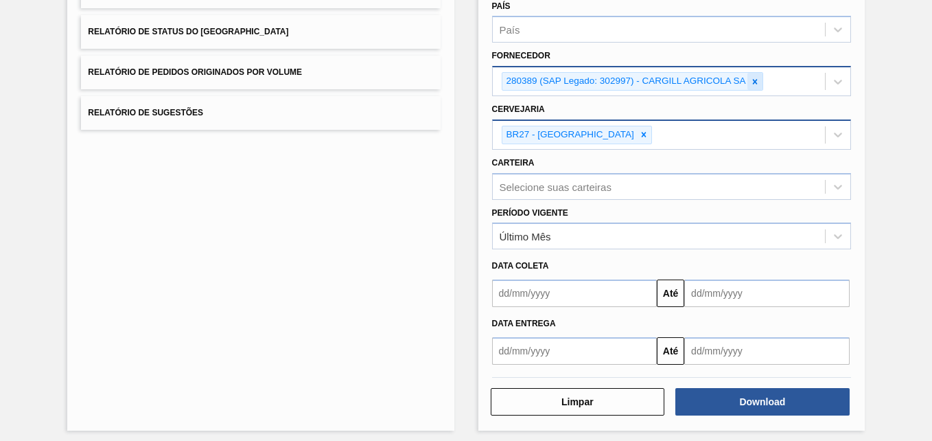
click at [756, 84] on icon at bounding box center [755, 81] width 5 height 5
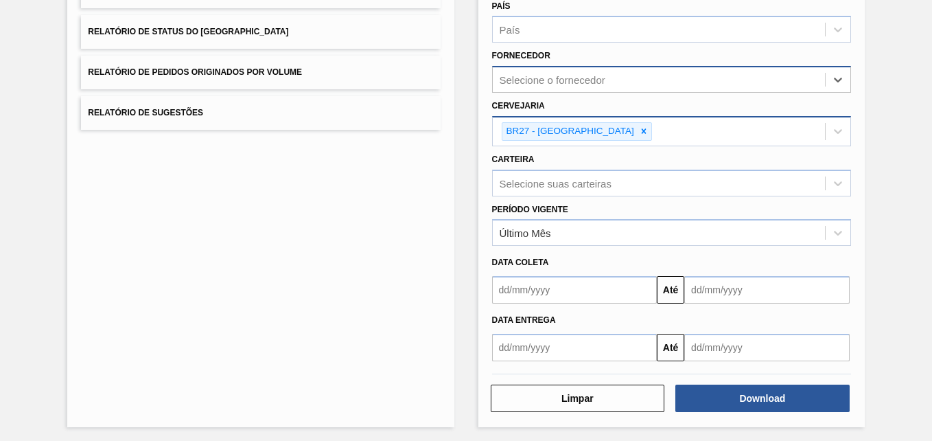
paste input "280389"
type input "280389"
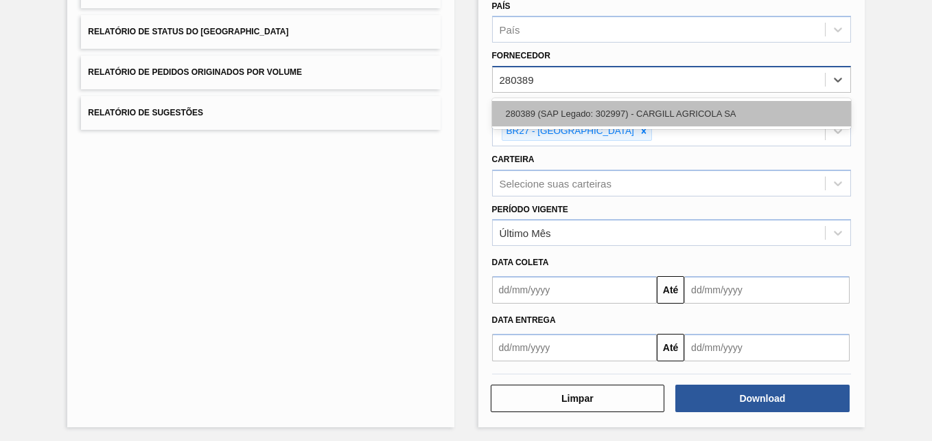
click at [696, 118] on div "280389 (SAP Legado: 302997) - CARGILL AGRICOLA SA" at bounding box center [671, 113] width 359 height 25
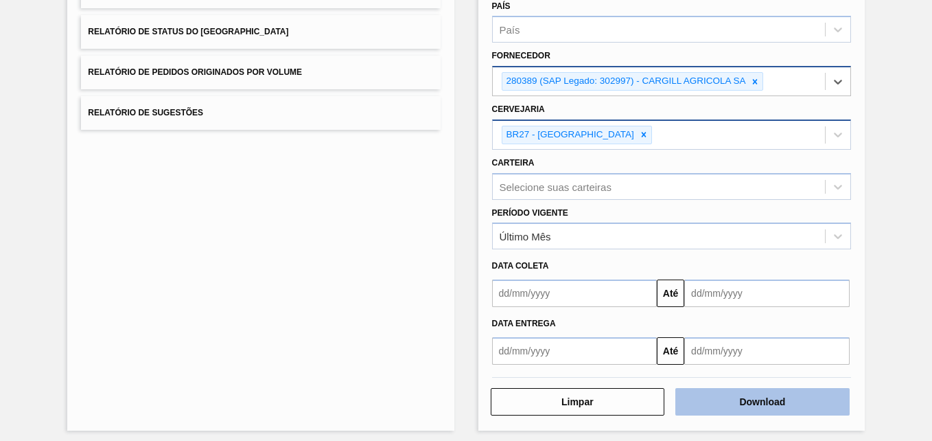
click at [739, 399] on button "Download" at bounding box center [762, 401] width 174 height 27
